Goal: Answer question/provide support

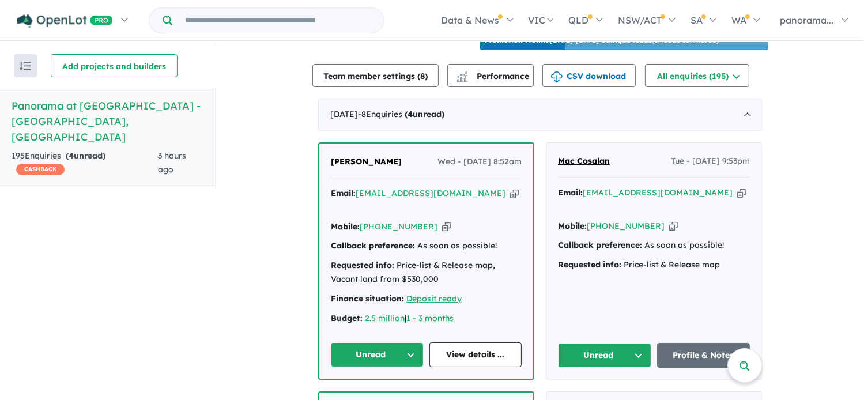
scroll to position [461, 0]
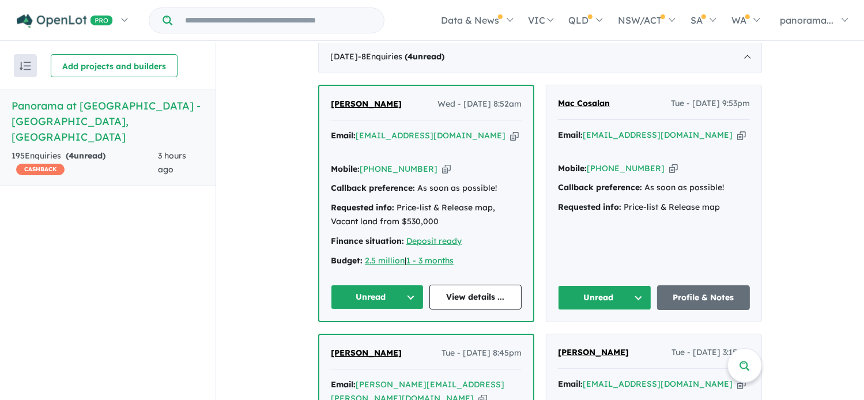
click at [377, 294] on button "Unread" at bounding box center [377, 297] width 93 height 25
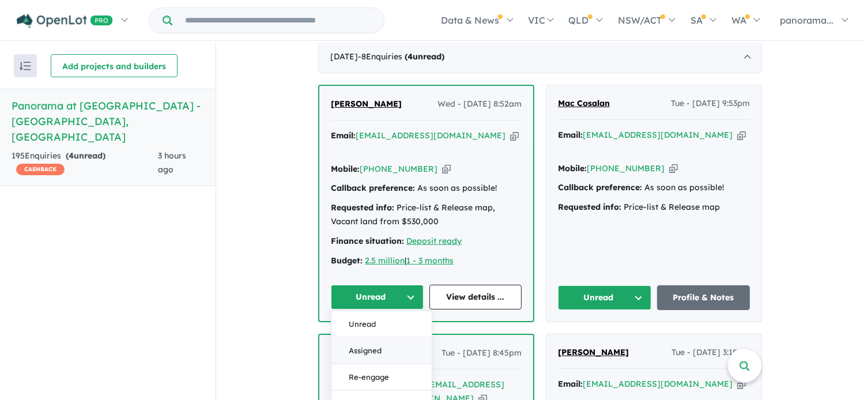
click at [364, 349] on button "Assigned" at bounding box center [381, 351] width 100 height 27
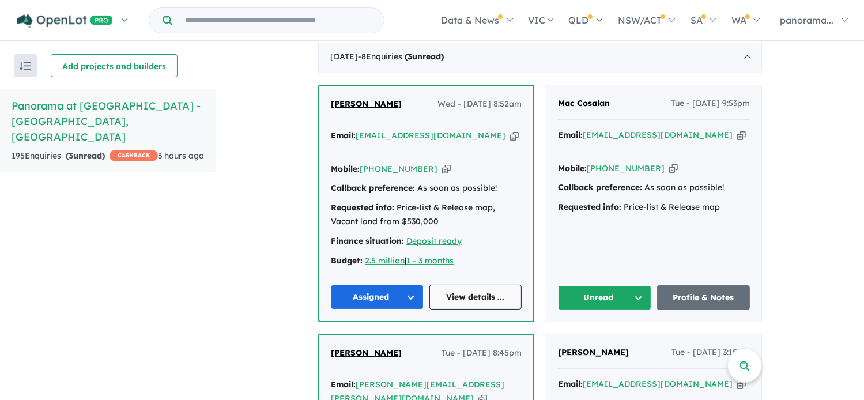
click at [474, 302] on link "View details ..." at bounding box center [475, 297] width 93 height 25
click at [609, 300] on button "Unread" at bounding box center [604, 297] width 93 height 25
click at [594, 293] on button "Unread" at bounding box center [604, 297] width 93 height 25
click at [599, 348] on button "Assigned" at bounding box center [609, 351] width 100 height 27
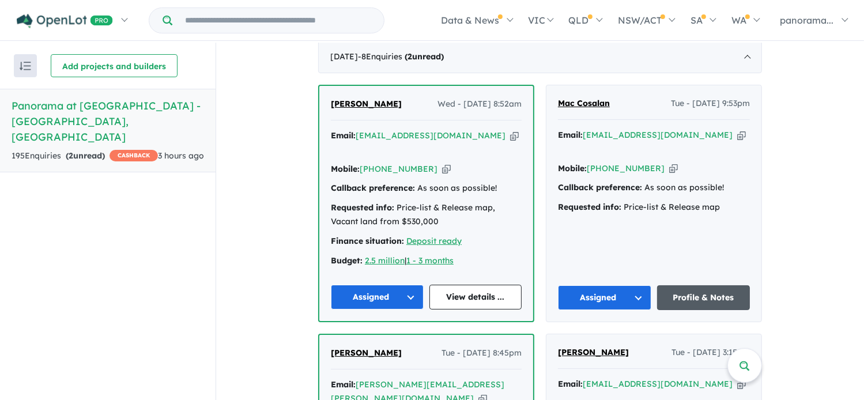
click at [696, 293] on link "Profile & Notes" at bounding box center [703, 297] width 93 height 25
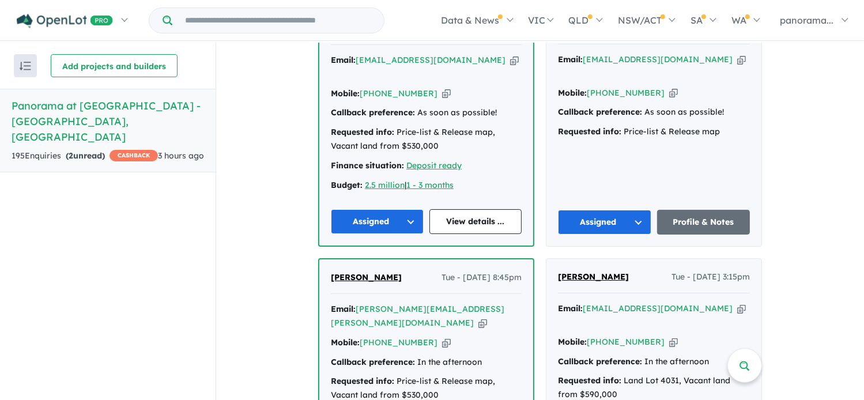
scroll to position [692, 0]
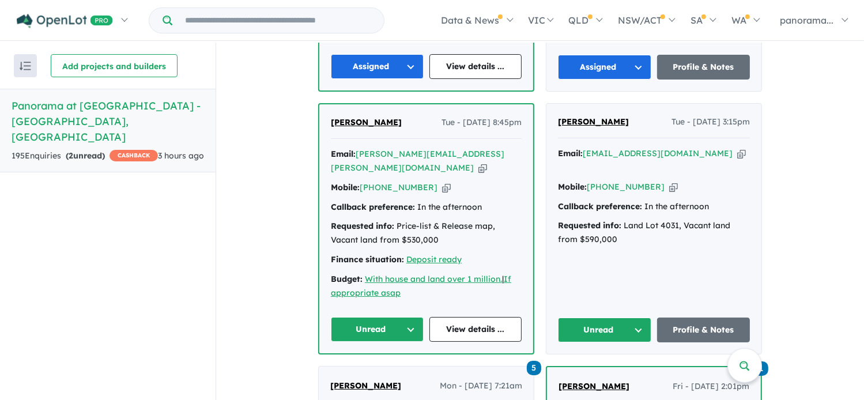
click at [378, 317] on button "Unread" at bounding box center [377, 329] width 93 height 25
click at [385, 370] on button "Assigned" at bounding box center [381, 383] width 100 height 27
click at [481, 317] on link "View details ..." at bounding box center [475, 329] width 93 height 25
click at [598, 319] on button "Unread" at bounding box center [604, 330] width 93 height 25
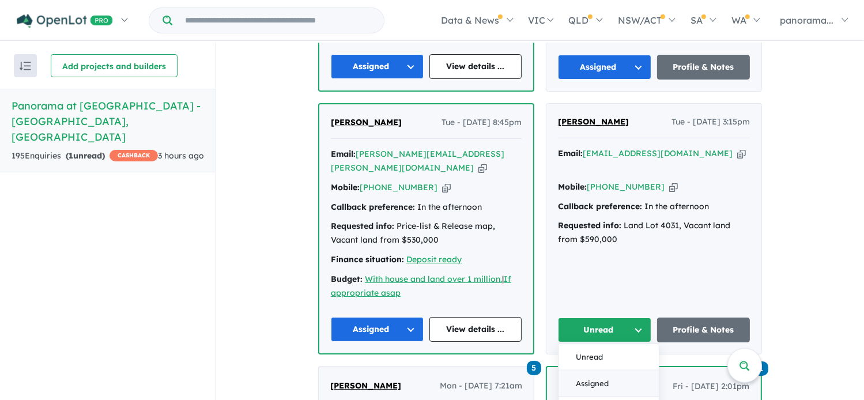
click at [590, 371] on button "Assigned" at bounding box center [609, 384] width 100 height 27
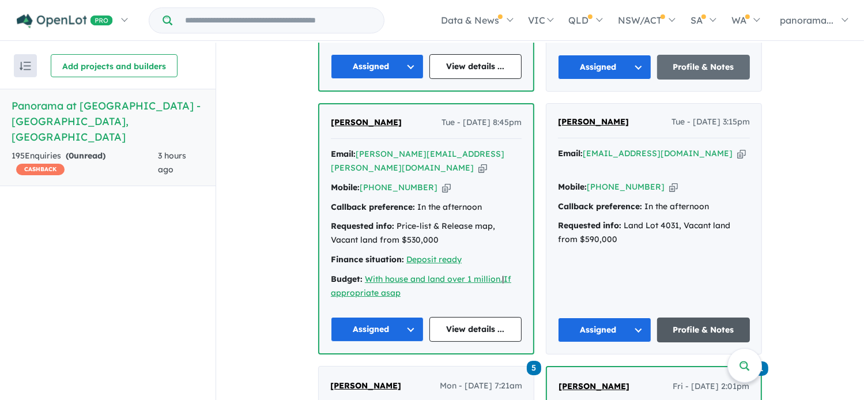
click at [680, 319] on link "Profile & Notes" at bounding box center [703, 330] width 93 height 25
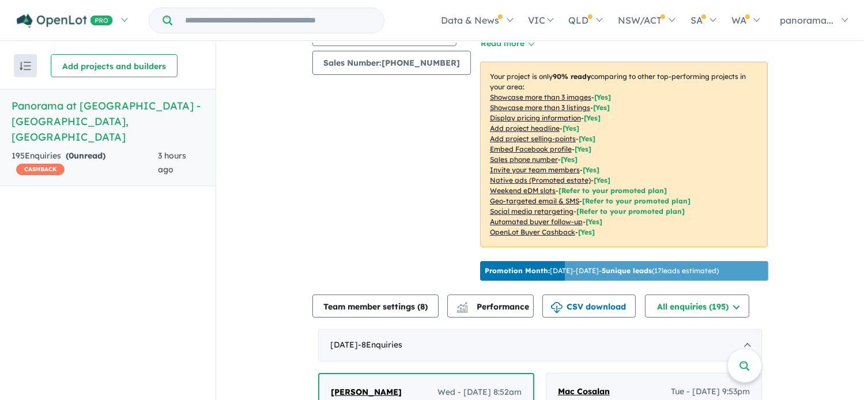
scroll to position [0, 0]
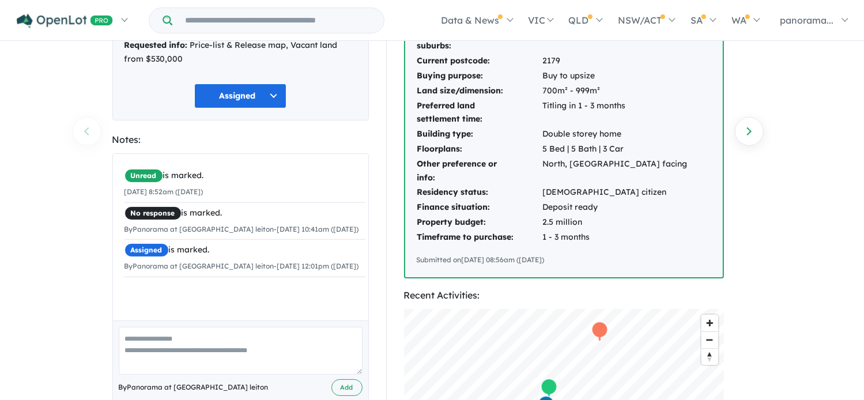
scroll to position [231, 0]
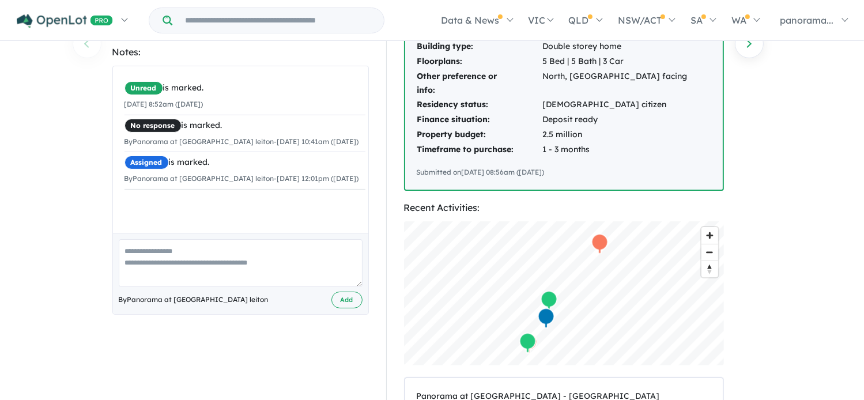
click at [133, 259] on textarea at bounding box center [241, 263] width 244 height 48
type textarea "**********"
click at [356, 301] on button "Add" at bounding box center [346, 300] width 31 height 17
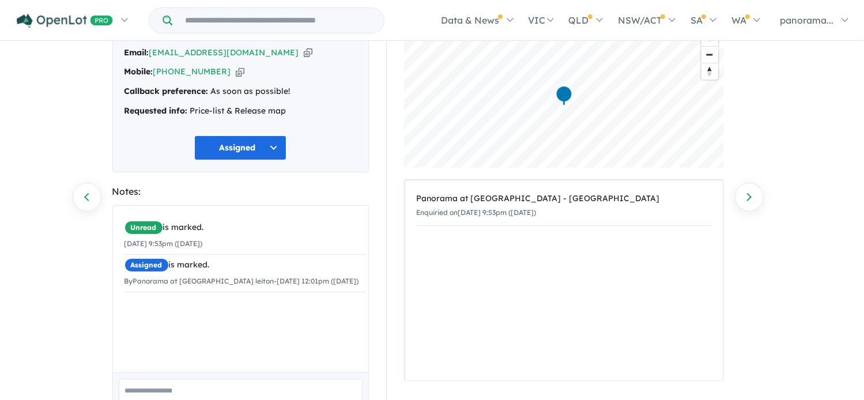
scroll to position [153, 0]
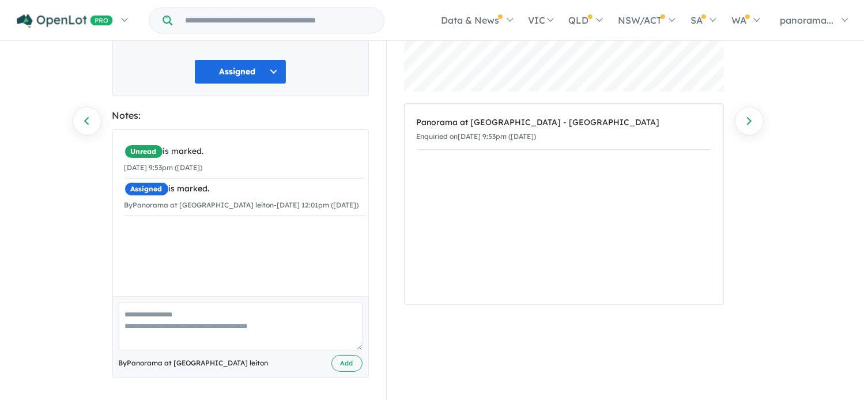
drag, startPoint x: 178, startPoint y: 327, endPoint x: 209, endPoint y: 330, distance: 31.8
click at [178, 328] on textarea at bounding box center [241, 327] width 244 height 48
type textarea "**********"
click at [353, 363] on button "Add" at bounding box center [346, 363] width 31 height 17
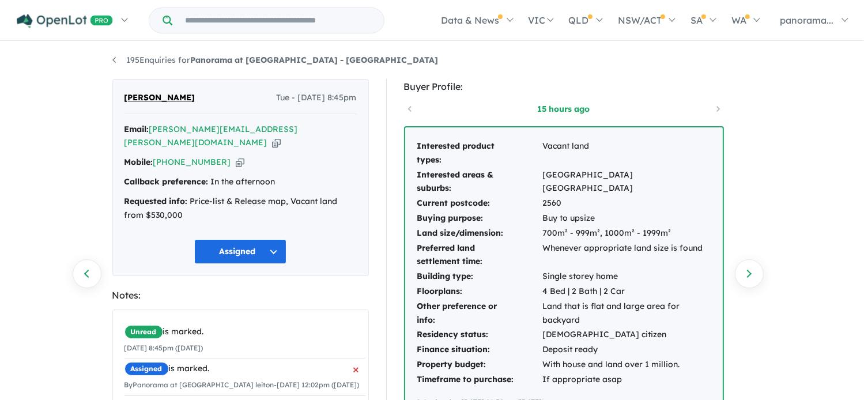
scroll to position [288, 0]
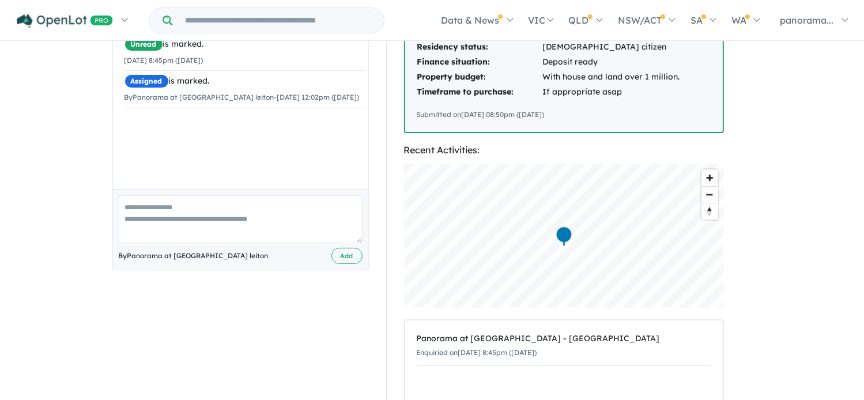
click at [176, 202] on textarea at bounding box center [241, 219] width 244 height 48
type textarea "**********"
click at [346, 248] on button "Add" at bounding box center [346, 256] width 31 height 17
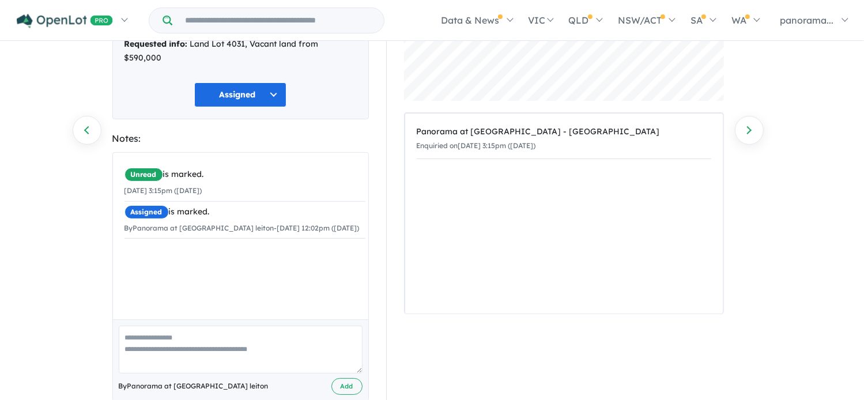
scroll to position [153, 0]
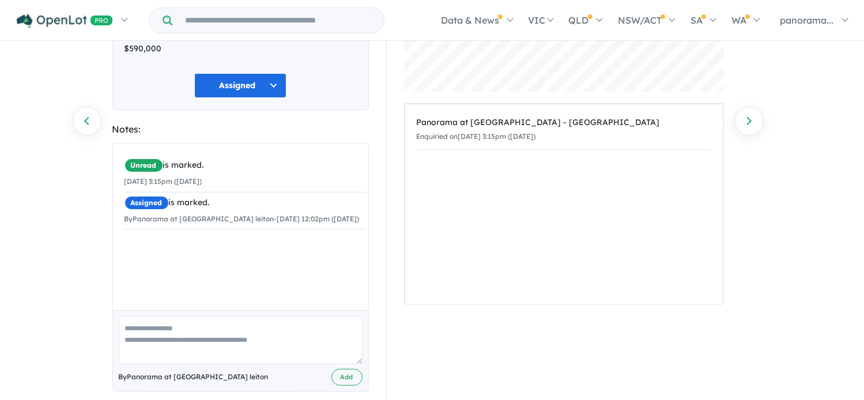
drag, startPoint x: 180, startPoint y: 253, endPoint x: 254, endPoint y: 272, distance: 76.1
click at [183, 253] on div "Unread is marked. [DATE] 3:15pm ([DATE]) Assigned is marked. By Panorama at [GE…" at bounding box center [245, 231] width 264 height 175
click at [212, 319] on textarea at bounding box center [241, 341] width 244 height 48
type textarea "**********"
click at [343, 369] on button "Add" at bounding box center [346, 377] width 31 height 17
